Goal: Task Accomplishment & Management: Manage account settings

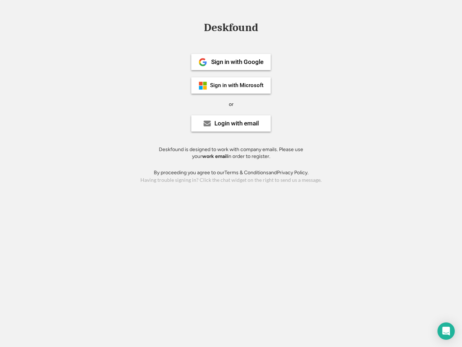
click at [231, 103] on div "or" at bounding box center [231, 104] width 5 height 7
click at [231, 29] on div "Deskfound" at bounding box center [230, 27] width 61 height 11
click at [197, 27] on div "Deskfound" at bounding box center [231, 29] width 462 height 14
click at [231, 29] on div "Deskfound" at bounding box center [230, 27] width 61 height 11
click at [231, 104] on div "or" at bounding box center [231, 104] width 5 height 7
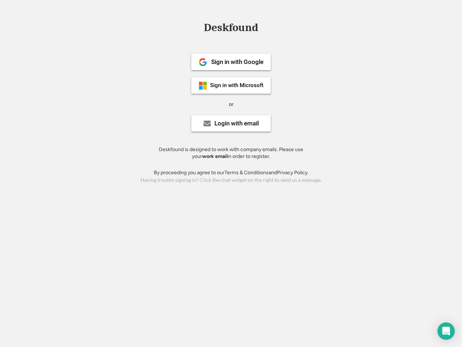
click at [231, 62] on div "Sign in with Google" at bounding box center [237, 62] width 52 height 6
click at [237, 62] on div "Sign in with Google" at bounding box center [237, 62] width 52 height 6
click at [203, 62] on img at bounding box center [203, 62] width 9 height 9
click at [231, 85] on div "Sign in with Microsoft" at bounding box center [236, 85] width 53 height 5
click at [237, 85] on div "Sign in with Microsoft" at bounding box center [236, 85] width 53 height 5
